Goal: Download file/media

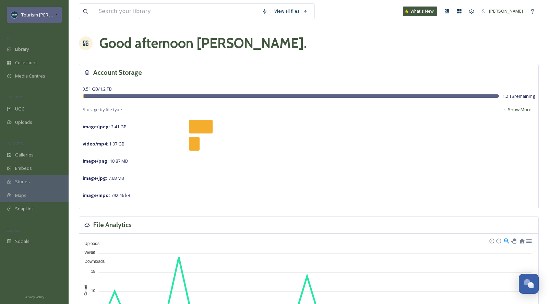
click at [55, 15] on icon at bounding box center [56, 14] width 3 height 5
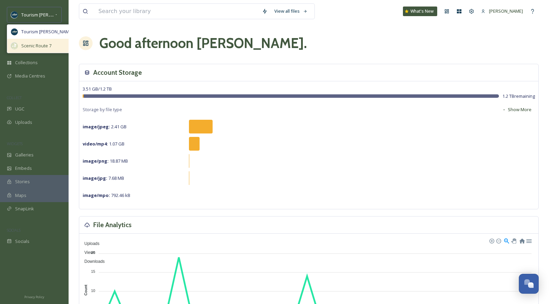
click at [40, 43] on span "Scenic Route 7" at bounding box center [36, 46] width 30 height 7
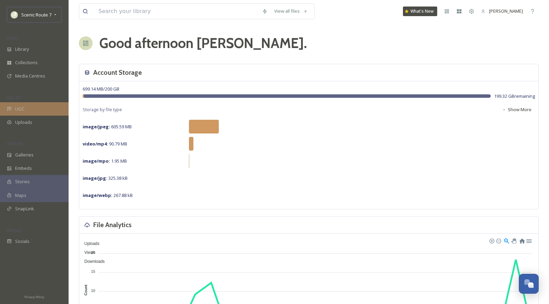
click at [32, 112] on div "UGC" at bounding box center [34, 108] width 69 height 13
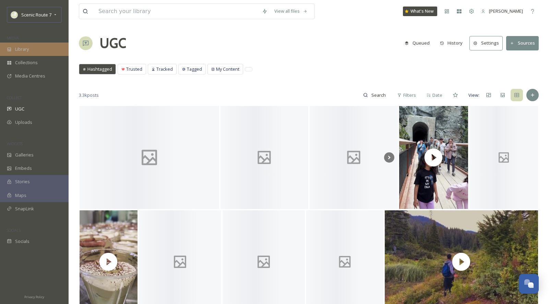
click at [22, 50] on span "Library" at bounding box center [22, 49] width 14 height 7
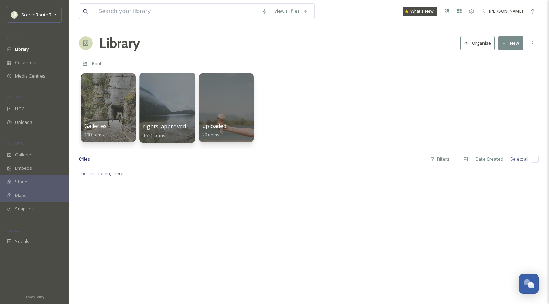
click at [162, 105] on div at bounding box center [167, 108] width 56 height 70
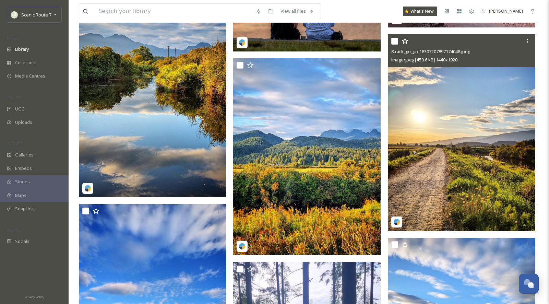
scroll to position [657, 0]
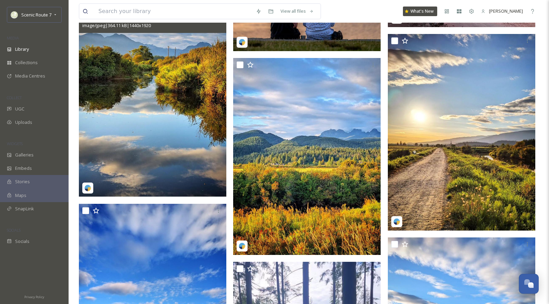
click at [181, 157] on img at bounding box center [153, 98] width 148 height 197
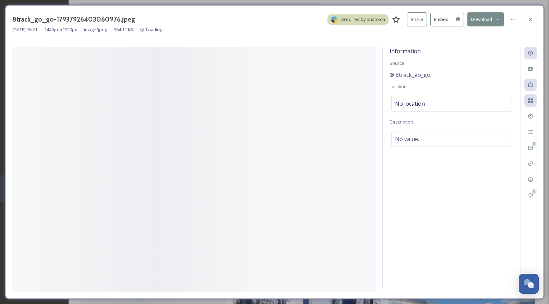
scroll to position [453, 0]
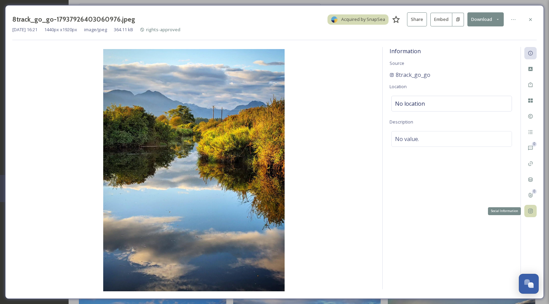
click at [529, 215] on div "Social Information" at bounding box center [531, 211] width 12 height 12
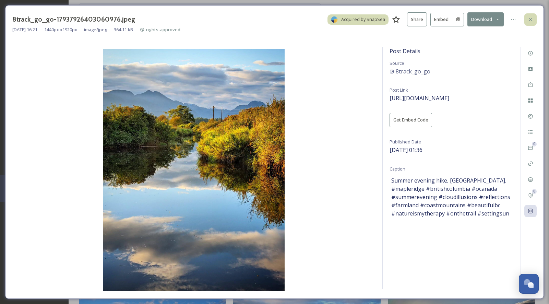
click at [529, 19] on icon at bounding box center [530, 19] width 5 height 5
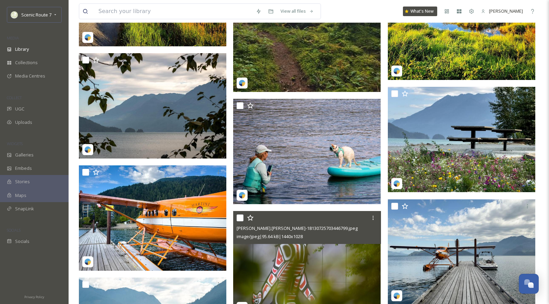
scroll to position [997, 0]
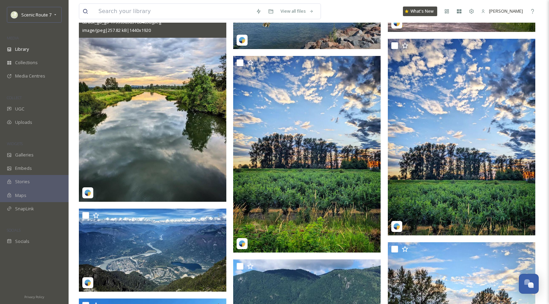
click at [166, 157] on img at bounding box center [153, 103] width 148 height 197
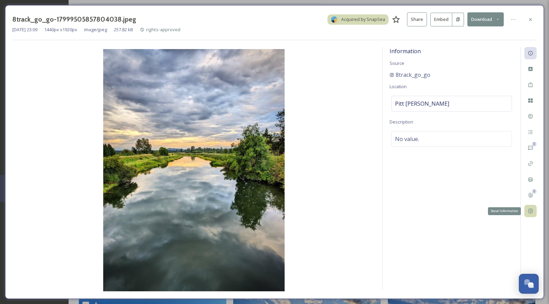
click at [532, 210] on icon at bounding box center [530, 211] width 4 height 4
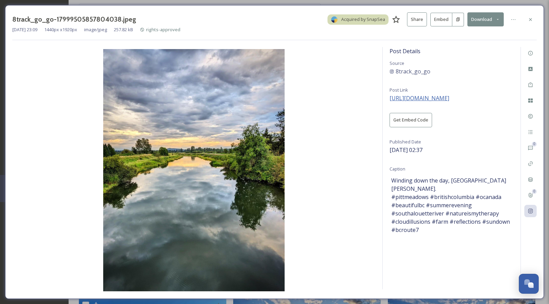
click at [410, 98] on span "[URL][DOMAIN_NAME]" at bounding box center [420, 98] width 60 height 8
click at [481, 20] on button "Download" at bounding box center [486, 19] width 36 height 14
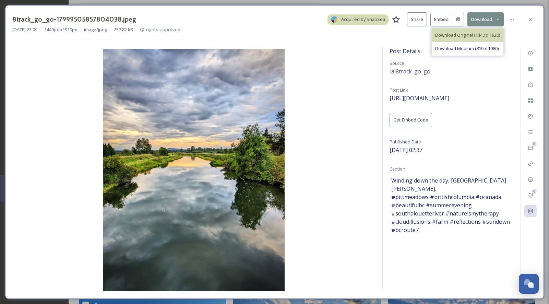
click at [460, 34] on span "Download Original (1440 x 1920)" at bounding box center [467, 35] width 65 height 7
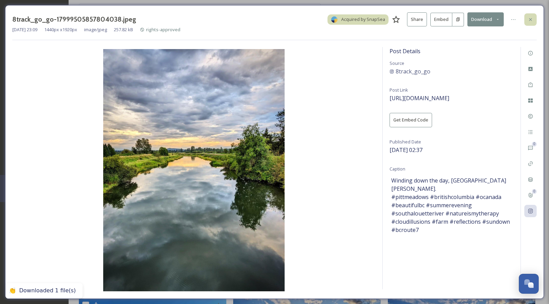
click at [529, 22] on div at bounding box center [531, 19] width 12 height 12
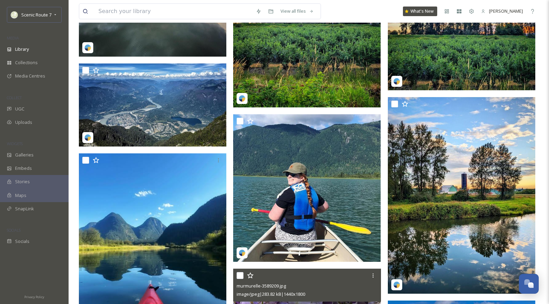
scroll to position [1585, 0]
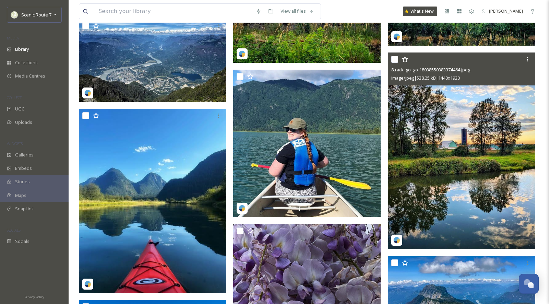
click at [464, 166] on img at bounding box center [462, 150] width 148 height 197
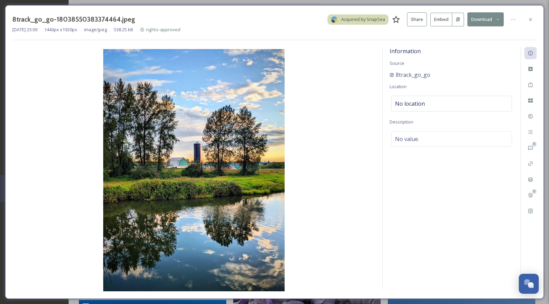
click at [488, 17] on button "Download" at bounding box center [486, 19] width 36 height 14
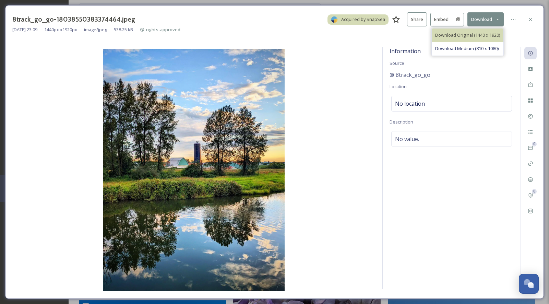
click at [465, 34] on span "Download Original (1440 x 1920)" at bounding box center [467, 35] width 65 height 7
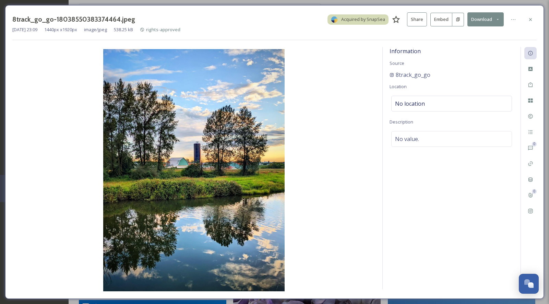
click at [529, 18] on icon at bounding box center [530, 19] width 3 height 3
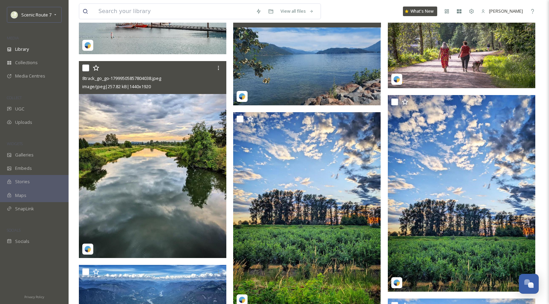
scroll to position [1343, 0]
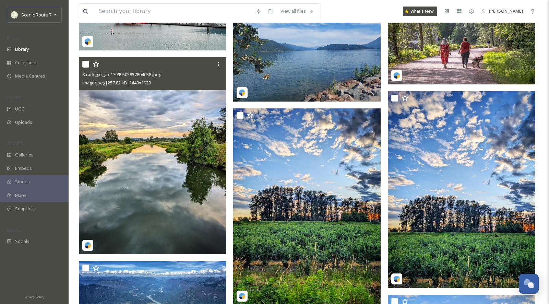
click at [163, 180] on img at bounding box center [153, 155] width 148 height 197
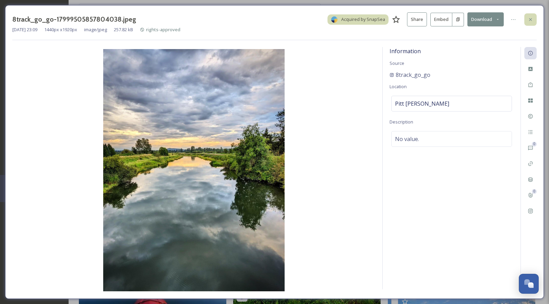
click at [533, 20] on icon at bounding box center [530, 19] width 5 height 5
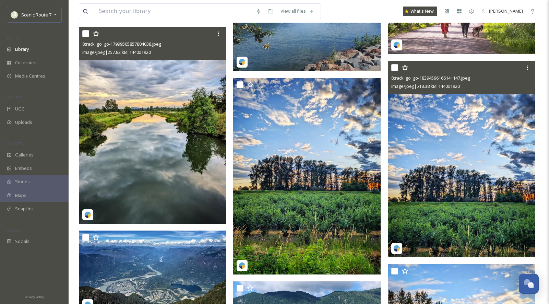
scroll to position [1372, 0]
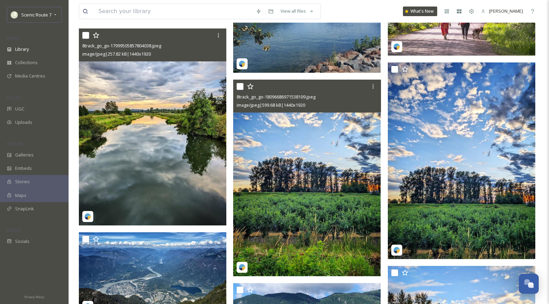
click at [330, 175] on img at bounding box center [307, 178] width 148 height 197
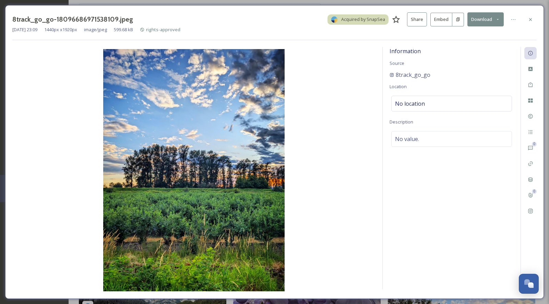
click at [492, 17] on button "Download" at bounding box center [486, 19] width 36 height 14
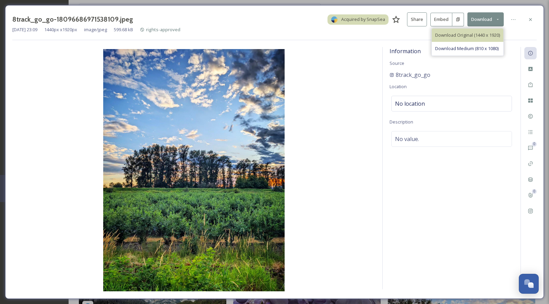
click at [469, 35] on span "Download Original (1440 x 1920)" at bounding box center [467, 35] width 65 height 7
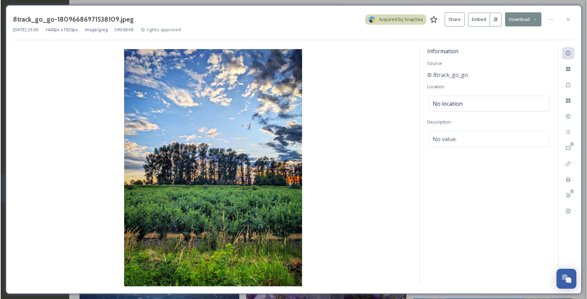
scroll to position [1469, 0]
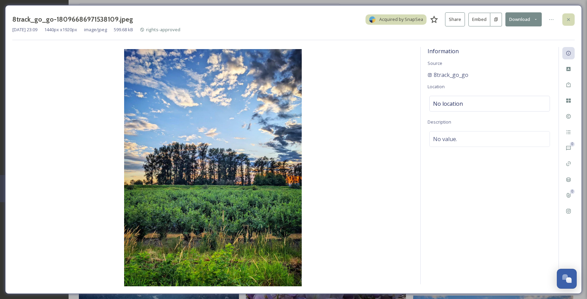
click at [549, 19] on icon at bounding box center [568, 19] width 5 height 5
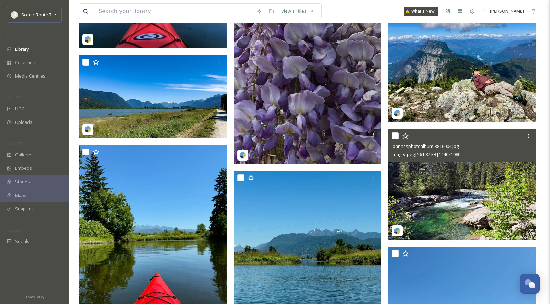
scroll to position [1825, 0]
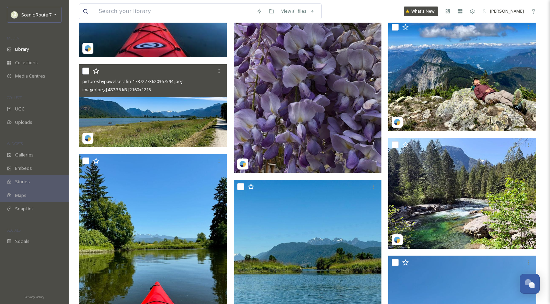
click at [150, 118] on img at bounding box center [153, 105] width 148 height 83
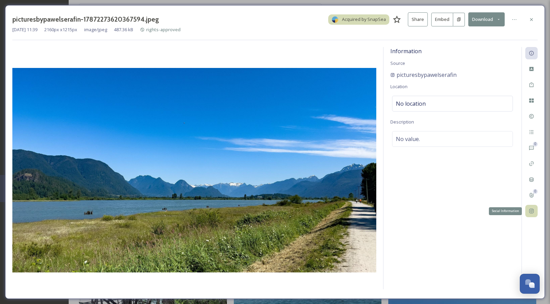
click at [531, 209] on icon at bounding box center [531, 211] width 4 height 4
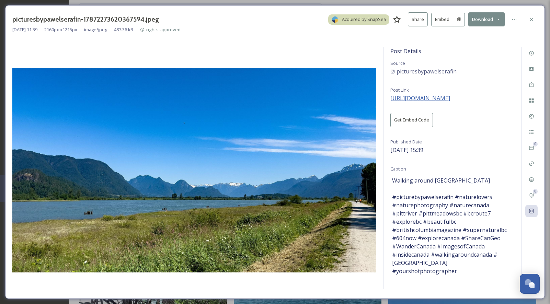
click at [450, 98] on span "[URL][DOMAIN_NAME]" at bounding box center [420, 98] width 60 height 8
